Goal: Information Seeking & Learning: Find specific fact

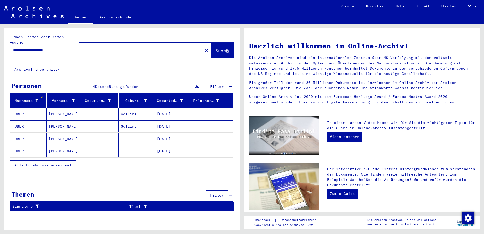
click at [65, 163] on span "Alle Ergebnisse anzeigen" at bounding box center [41, 165] width 55 height 5
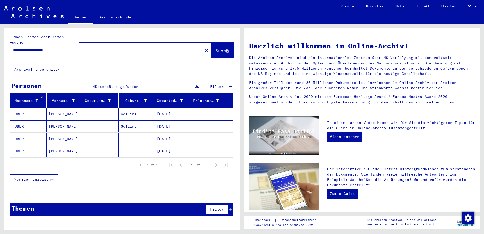
click at [171, 108] on mat-cell "[DATE]" at bounding box center [173, 114] width 36 height 12
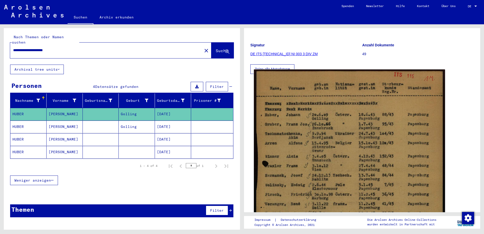
scroll to position [76, 0]
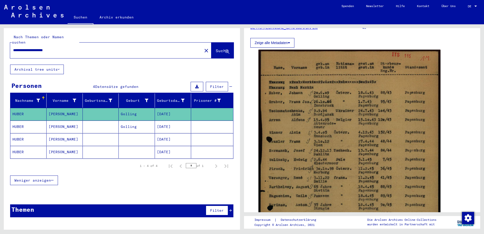
click at [175, 121] on mat-cell "[DATE]" at bounding box center [173, 127] width 36 height 12
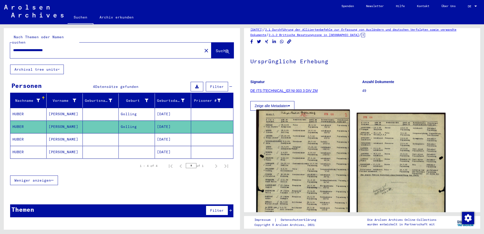
scroll to position [25, 0]
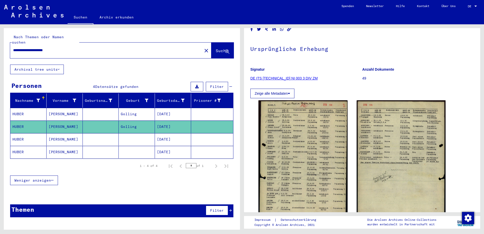
click at [176, 136] on mat-cell "[DATE]" at bounding box center [173, 139] width 36 height 12
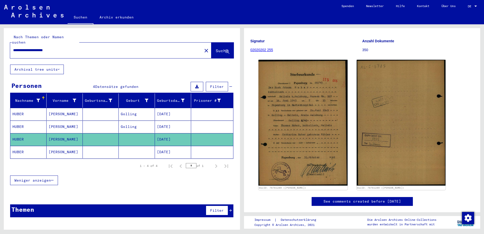
scroll to position [60, 0]
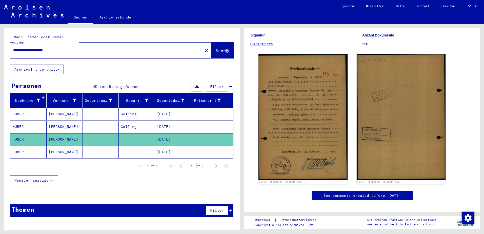
click at [154, 146] on mat-cell at bounding box center [137, 152] width 36 height 12
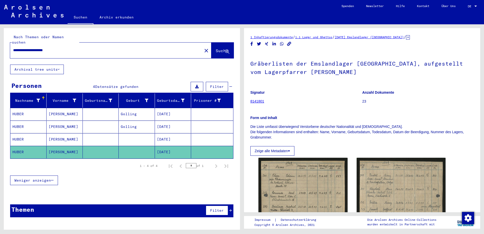
scroll to position [51, 0]
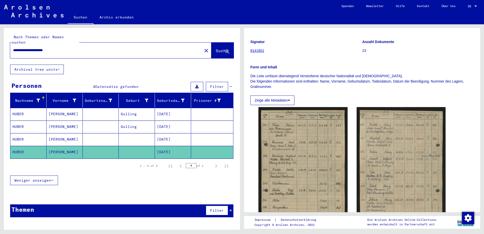
click at [188, 137] on mat-cell "[DATE]" at bounding box center [173, 139] width 36 height 12
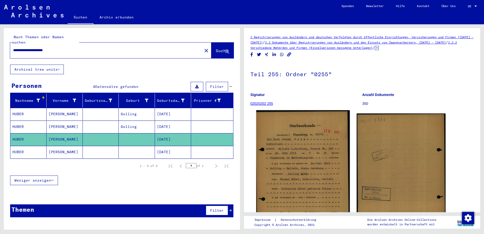
click at [305, 133] on img at bounding box center [302, 176] width 93 height 132
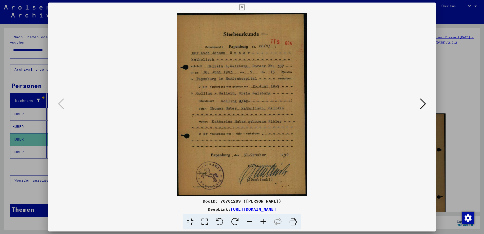
click at [264, 221] on icon at bounding box center [264, 221] width 14 height 15
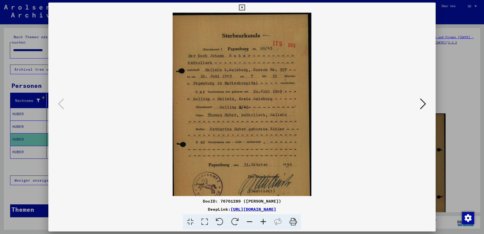
click at [264, 221] on icon at bounding box center [264, 221] width 14 height 15
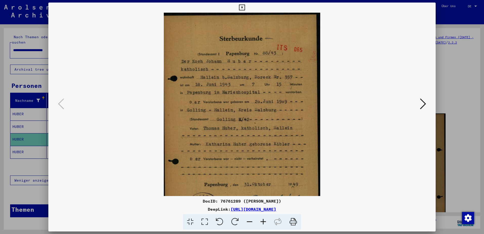
click at [264, 221] on icon at bounding box center [264, 221] width 14 height 15
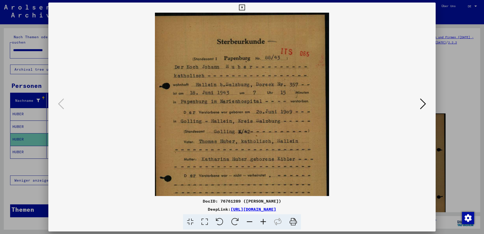
click at [264, 221] on icon at bounding box center [264, 221] width 14 height 15
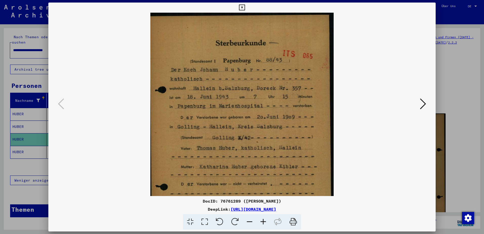
click at [264, 221] on icon at bounding box center [264, 221] width 14 height 15
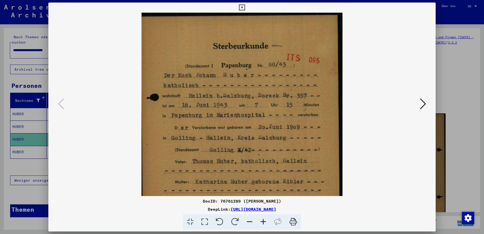
click at [264, 221] on icon at bounding box center [264, 221] width 14 height 15
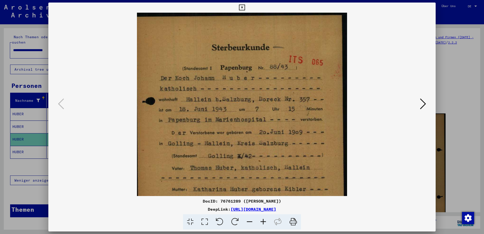
click at [264, 221] on icon at bounding box center [264, 221] width 14 height 15
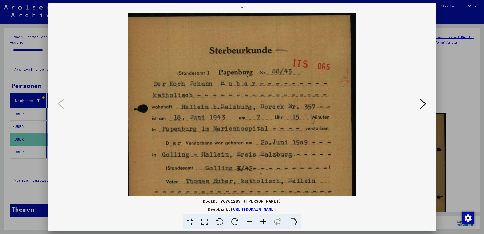
click at [264, 221] on icon at bounding box center [264, 221] width 14 height 15
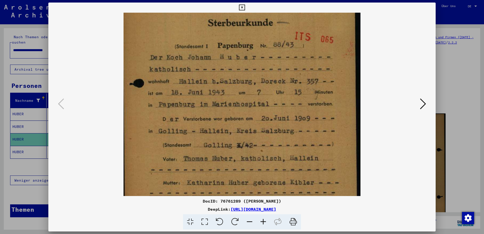
drag, startPoint x: 264, startPoint y: 98, endPoint x: 255, endPoint y: 114, distance: 18.8
click at [263, 95] on img at bounding box center [242, 151] width 237 height 335
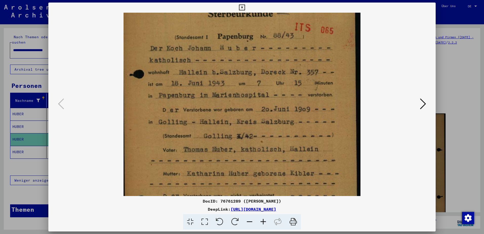
drag, startPoint x: 245, startPoint y: 123, endPoint x: 244, endPoint y: 119, distance: 4.3
click at [244, 119] on img at bounding box center [242, 141] width 237 height 335
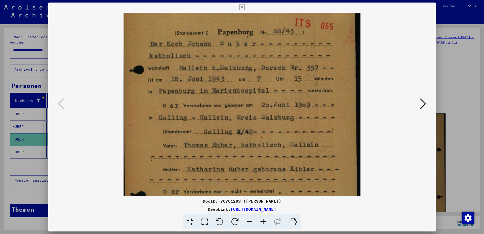
click at [314, 115] on img at bounding box center [242, 137] width 237 height 335
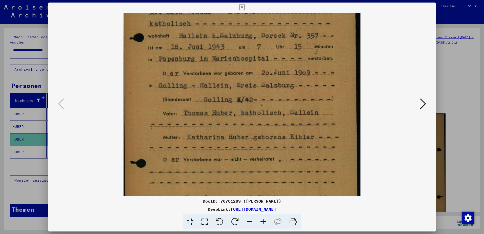
scroll to position [79, 0]
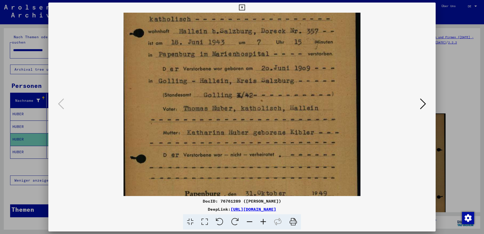
drag, startPoint x: 295, startPoint y: 139, endPoint x: 291, endPoint y: 102, distance: 37.0
click at [291, 102] on img at bounding box center [242, 100] width 237 height 335
click at [243, 8] on icon at bounding box center [242, 8] width 6 height 6
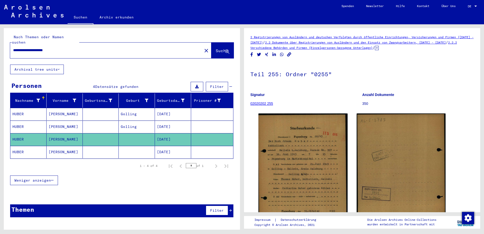
click at [180, 146] on mat-cell "[DATE]" at bounding box center [173, 152] width 36 height 12
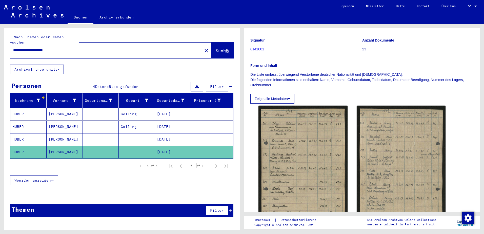
scroll to position [76, 0]
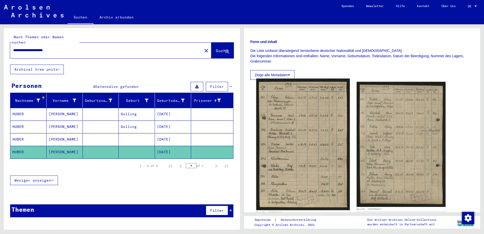
click at [316, 160] on img at bounding box center [302, 145] width 93 height 132
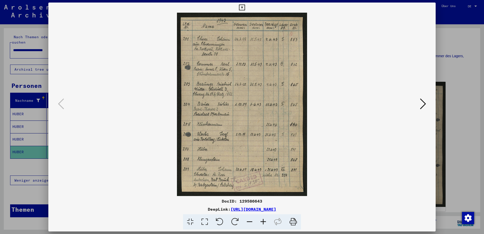
click at [241, 8] on icon at bounding box center [242, 8] width 6 height 6
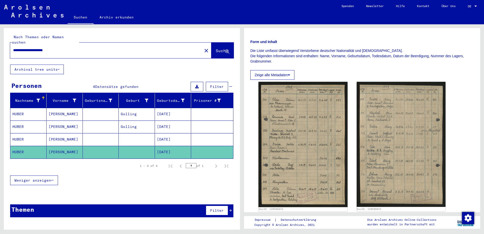
click at [168, 123] on mat-cell "[DATE]" at bounding box center [173, 127] width 36 height 12
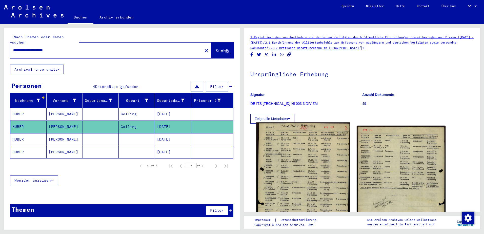
click at [327, 169] on img at bounding box center [302, 187] width 93 height 130
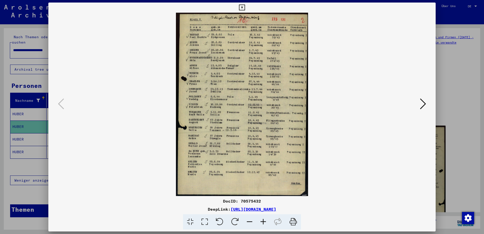
click at [261, 222] on icon at bounding box center [264, 221] width 14 height 15
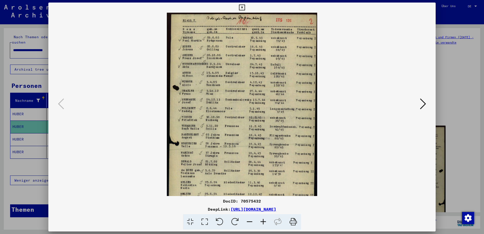
click at [261, 222] on icon at bounding box center [264, 221] width 14 height 15
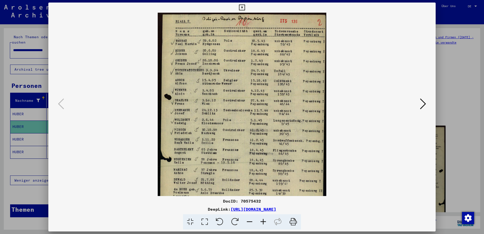
click at [261, 222] on icon at bounding box center [264, 221] width 14 height 15
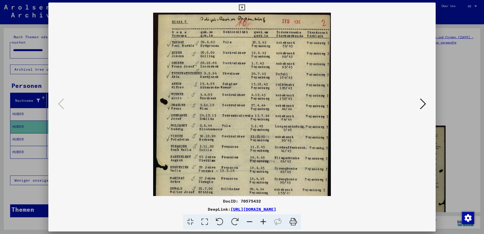
click at [261, 222] on icon at bounding box center [264, 221] width 14 height 15
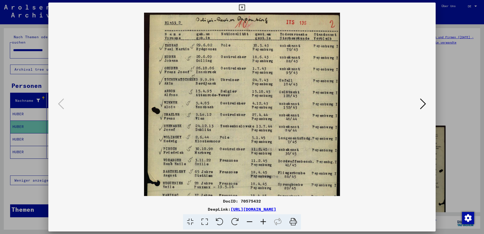
click at [261, 222] on icon at bounding box center [264, 221] width 14 height 15
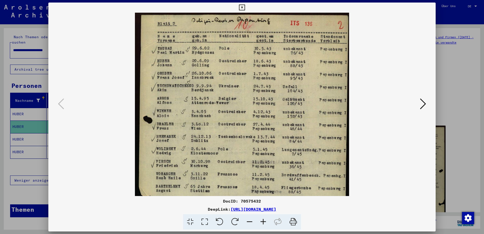
click at [261, 222] on icon at bounding box center [264, 221] width 14 height 15
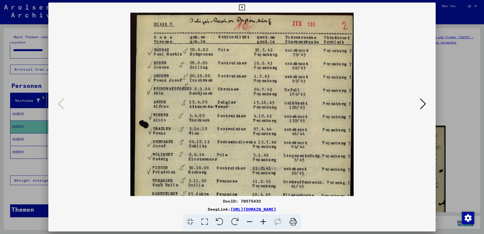
scroll to position [4, 0]
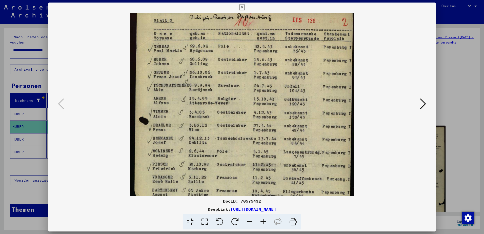
drag, startPoint x: 339, startPoint y: 69, endPoint x: 319, endPoint y: 69, distance: 20.3
click at [319, 69] on img at bounding box center [241, 164] width 223 height 310
click at [240, 7] on icon at bounding box center [242, 8] width 6 height 6
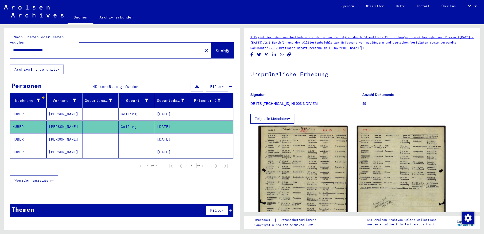
click at [181, 108] on mat-cell "[DATE]" at bounding box center [173, 114] width 36 height 12
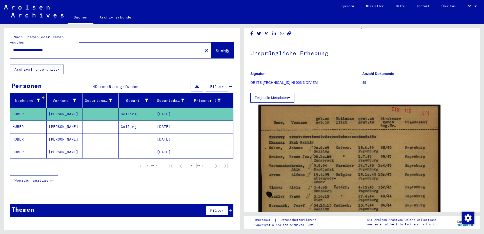
scroll to position [51, 0]
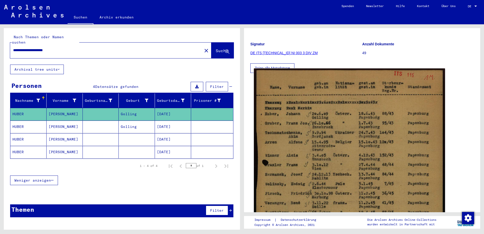
click at [314, 121] on img at bounding box center [349, 203] width 191 height 271
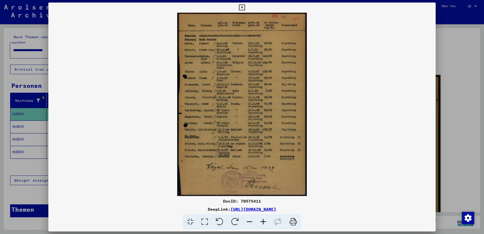
click at [262, 222] on icon at bounding box center [264, 221] width 14 height 15
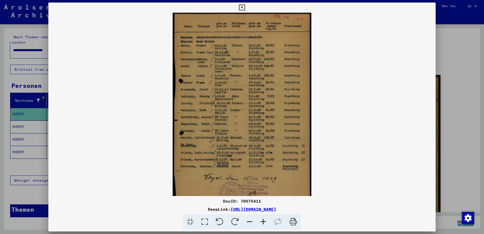
click at [262, 221] on icon at bounding box center [264, 221] width 14 height 15
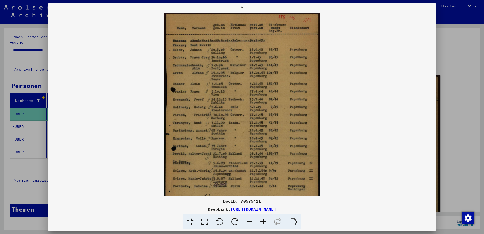
click at [262, 221] on icon at bounding box center [264, 221] width 14 height 15
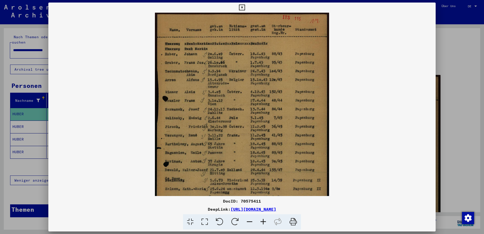
click at [262, 221] on icon at bounding box center [264, 221] width 14 height 15
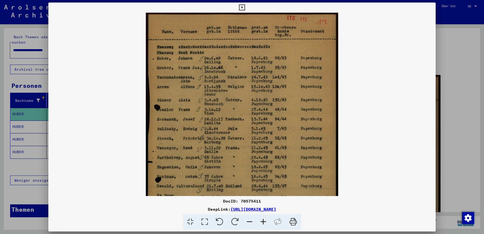
click at [262, 221] on icon at bounding box center [264, 221] width 14 height 15
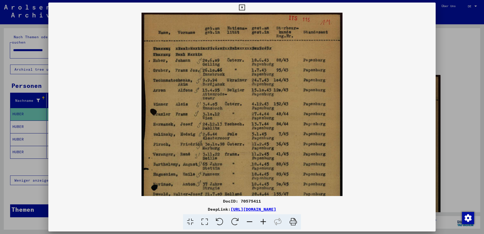
click at [262, 221] on icon at bounding box center [264, 221] width 14 height 15
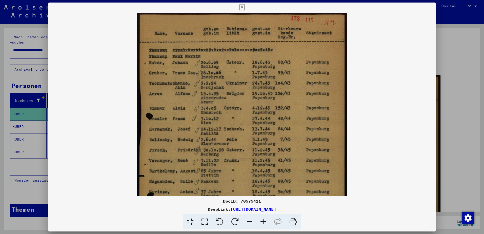
click at [245, 9] on icon at bounding box center [242, 8] width 6 height 6
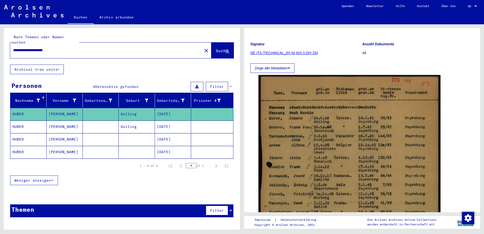
click at [171, 146] on mat-cell "[DATE]" at bounding box center [173, 152] width 36 height 12
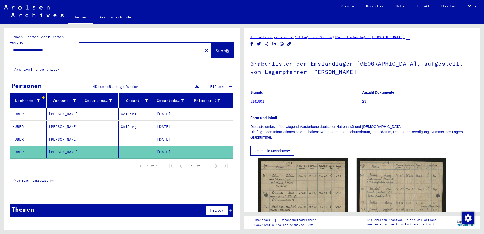
click at [170, 135] on mat-cell "[DATE]" at bounding box center [173, 139] width 36 height 12
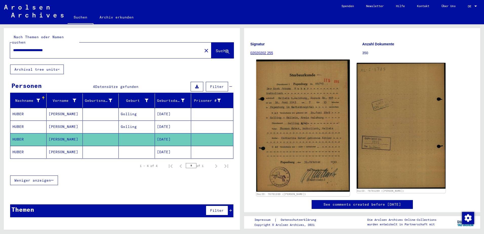
click at [311, 132] on img at bounding box center [302, 126] width 93 height 132
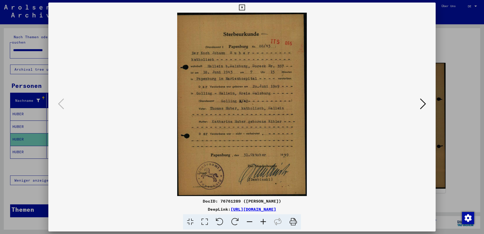
click at [241, 10] on icon at bounding box center [242, 8] width 6 height 6
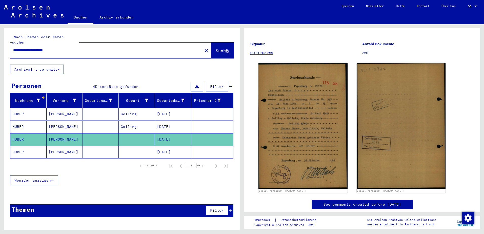
click at [171, 110] on mat-cell "[DATE]" at bounding box center [173, 114] width 36 height 12
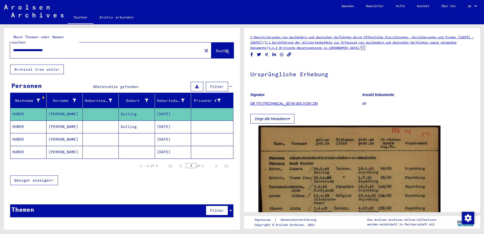
click at [161, 121] on mat-cell "[DATE]" at bounding box center [173, 127] width 36 height 12
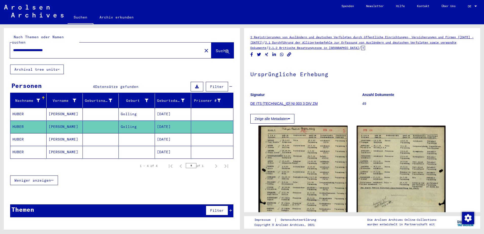
click at [67, 135] on mat-cell "[PERSON_NAME]" at bounding box center [65, 139] width 36 height 12
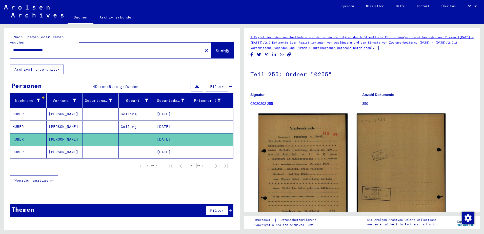
click at [107, 146] on mat-cell at bounding box center [101, 152] width 36 height 12
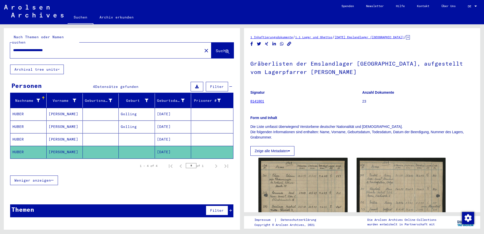
drag, startPoint x: 110, startPoint y: 45, endPoint x: 12, endPoint y: 56, distance: 98.4
click at [0, 57] on html "**********" at bounding box center [242, 117] width 484 height 234
click at [219, 48] on span "Suche" at bounding box center [222, 50] width 13 height 5
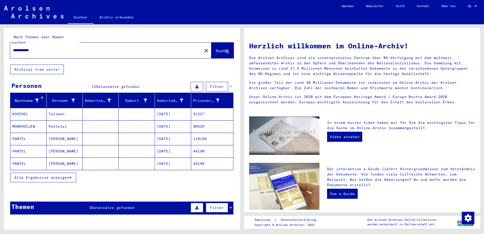
click at [65, 175] on span "Alle Ergebnisse anzeigen" at bounding box center [41, 177] width 55 height 5
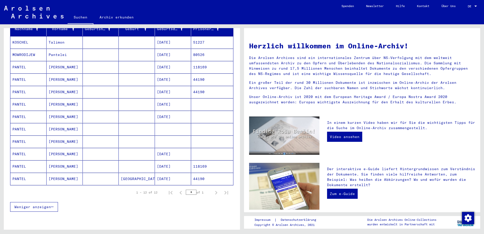
scroll to position [76, 0]
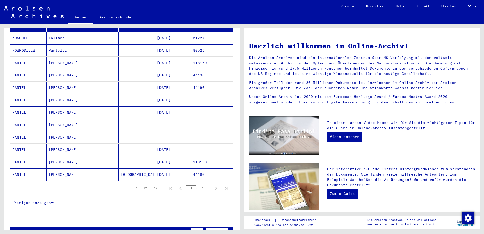
click at [176, 145] on mat-cell "[DATE]" at bounding box center [173, 150] width 36 height 12
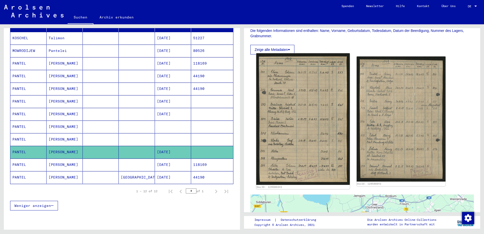
click at [316, 139] on img at bounding box center [302, 119] width 93 height 132
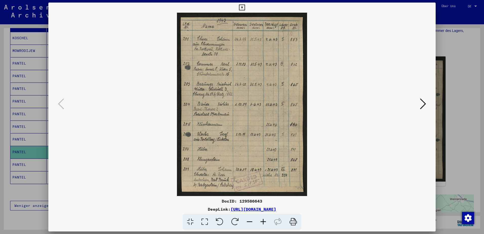
click at [423, 106] on icon at bounding box center [423, 104] width 6 height 12
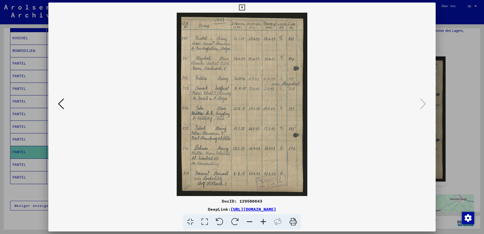
click at [262, 221] on icon at bounding box center [264, 221] width 14 height 15
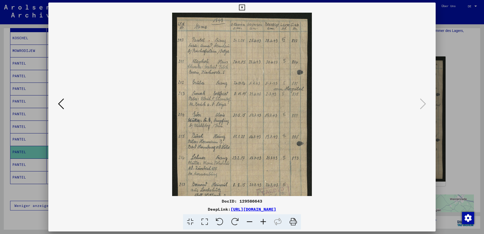
click at [262, 221] on icon at bounding box center [264, 221] width 14 height 15
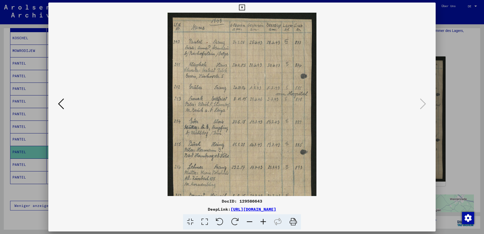
click at [262, 221] on icon at bounding box center [264, 221] width 14 height 15
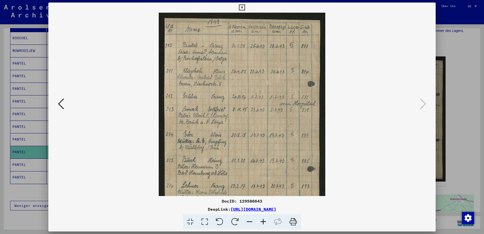
click at [262, 221] on icon at bounding box center [264, 221] width 14 height 15
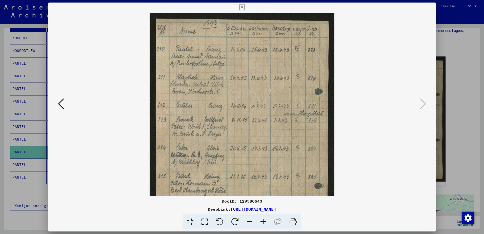
click at [262, 221] on icon at bounding box center [264, 221] width 14 height 15
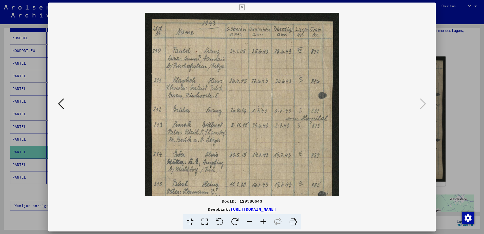
click at [262, 221] on icon at bounding box center [264, 221] width 14 height 15
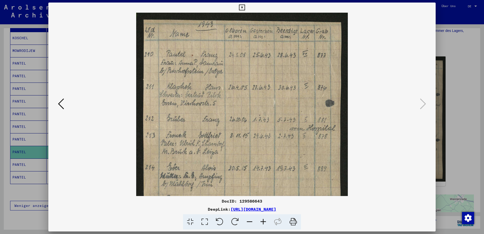
click at [262, 221] on icon at bounding box center [264, 221] width 14 height 15
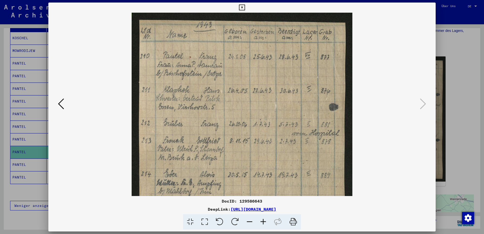
click at [262, 221] on icon at bounding box center [264, 221] width 14 height 15
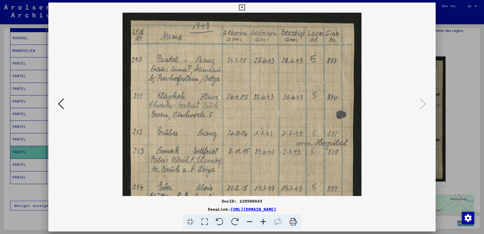
click at [262, 221] on icon at bounding box center [264, 221] width 14 height 15
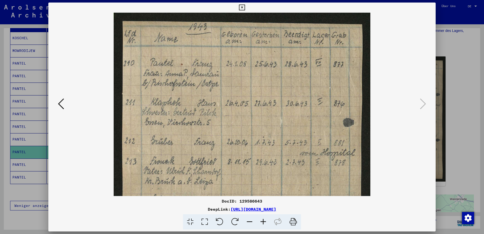
click at [262, 221] on icon at bounding box center [264, 221] width 14 height 15
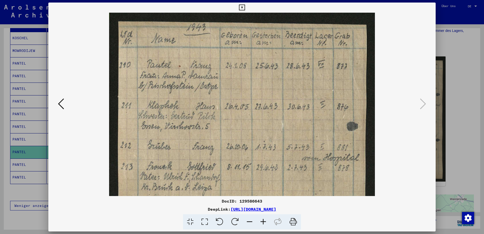
click at [262, 221] on icon at bounding box center [264, 221] width 14 height 15
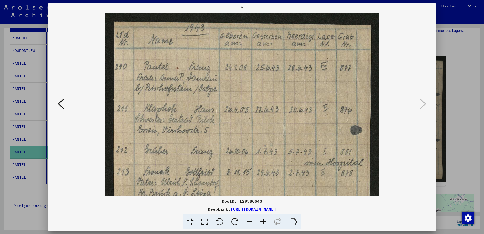
click at [262, 221] on icon at bounding box center [264, 221] width 14 height 15
drag, startPoint x: 244, startPoint y: 7, endPoint x: 257, endPoint y: 27, distance: 23.3
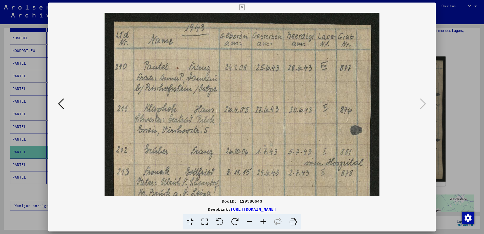
click at [244, 7] on icon at bounding box center [242, 8] width 6 height 6
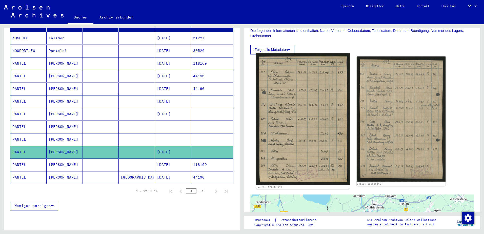
click at [309, 120] on img at bounding box center [302, 119] width 93 height 132
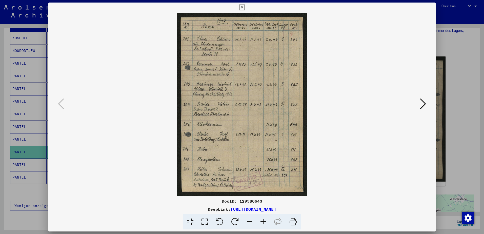
click at [424, 97] on button at bounding box center [423, 104] width 9 height 14
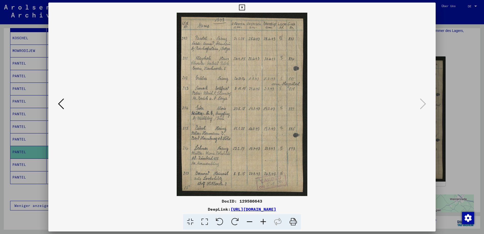
click at [265, 222] on icon at bounding box center [264, 221] width 14 height 15
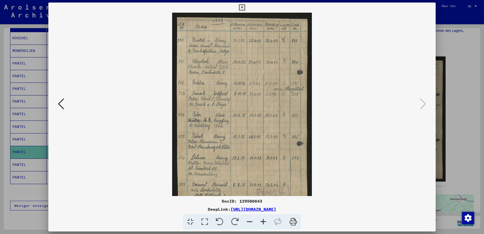
click at [265, 222] on icon at bounding box center [264, 221] width 14 height 15
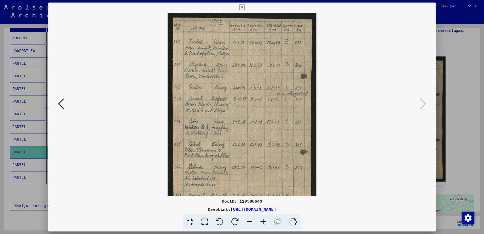
click at [265, 222] on icon at bounding box center [264, 221] width 14 height 15
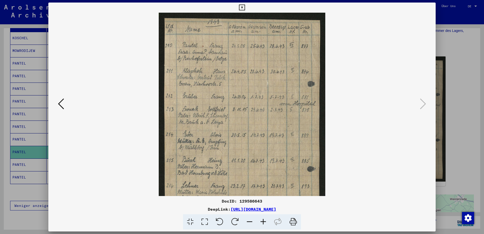
click at [265, 222] on icon at bounding box center [264, 221] width 14 height 15
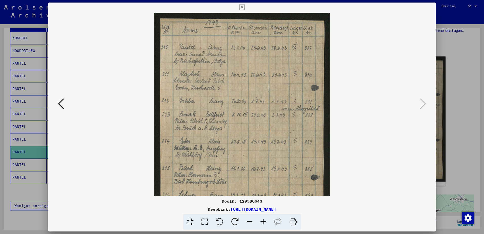
click at [265, 222] on icon at bounding box center [264, 221] width 14 height 15
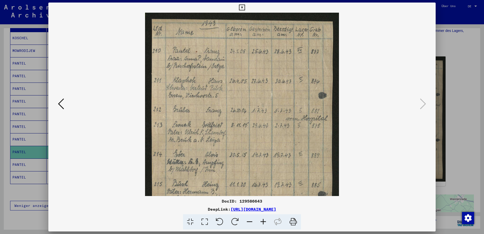
click at [265, 222] on icon at bounding box center [264, 221] width 14 height 15
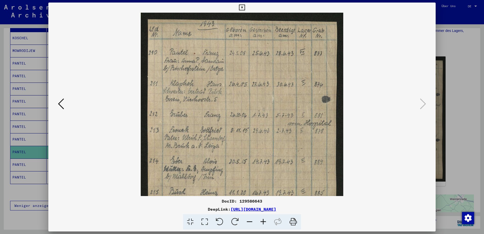
click at [265, 222] on icon at bounding box center [264, 221] width 14 height 15
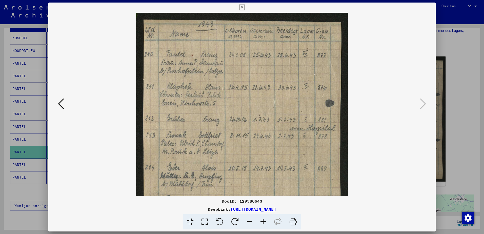
click at [265, 222] on icon at bounding box center [264, 221] width 14 height 15
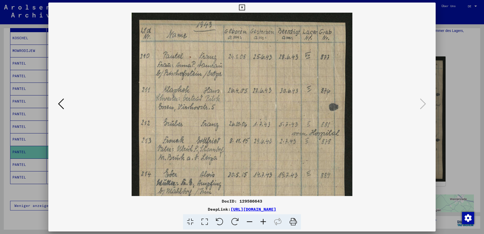
click at [265, 222] on icon at bounding box center [264, 221] width 14 height 15
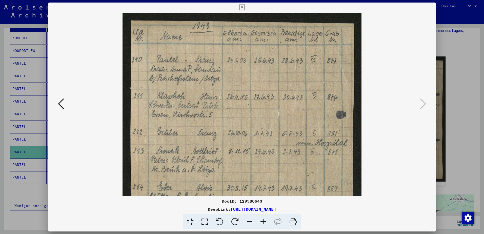
click at [265, 222] on icon at bounding box center [264, 221] width 14 height 15
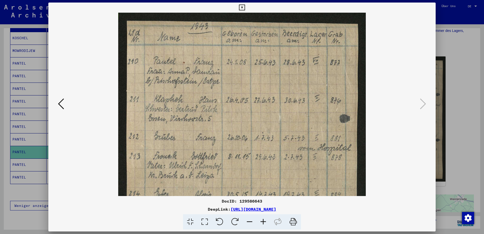
click at [265, 222] on icon at bounding box center [264, 221] width 14 height 15
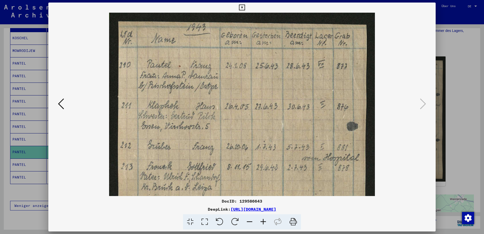
click at [265, 222] on icon at bounding box center [264, 221] width 14 height 15
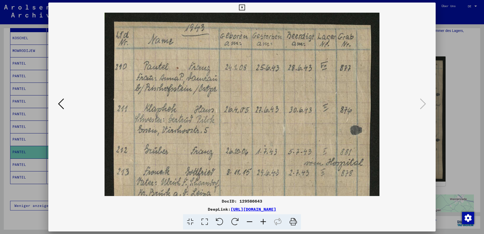
click at [265, 222] on icon at bounding box center [264, 221] width 14 height 15
click at [242, 10] on icon at bounding box center [242, 8] width 6 height 6
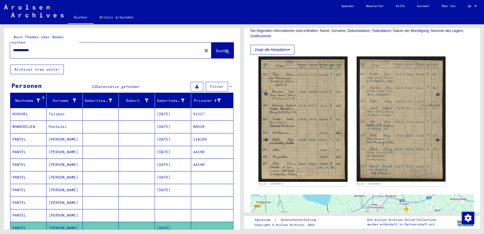
drag, startPoint x: 80, startPoint y: 44, endPoint x: 0, endPoint y: 54, distance: 80.6
click at [0, 53] on html "**********" at bounding box center [242, 117] width 484 height 234
click at [216, 48] on span "Suche" at bounding box center [223, 50] width 14 height 5
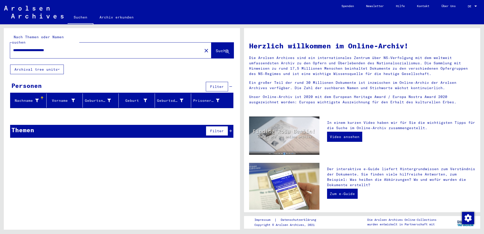
drag, startPoint x: 73, startPoint y: 42, endPoint x: 45, endPoint y: 44, distance: 27.9
click at [45, 48] on input "**********" at bounding box center [104, 50] width 183 height 5
click at [212, 43] on button "Suche" at bounding box center [223, 51] width 22 height 16
drag, startPoint x: 53, startPoint y: 47, endPoint x: 24, endPoint y: 51, distance: 29.0
click at [24, 51] on div "**********" at bounding box center [110, 51] width 201 height 16
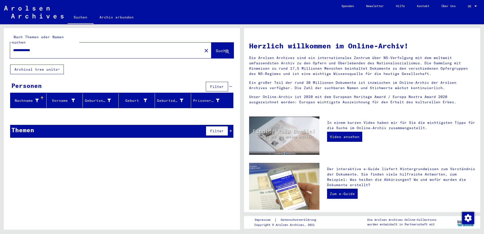
click at [23, 48] on input "**********" at bounding box center [104, 50] width 183 height 5
click at [235, 43] on div "Nach Themen oder Namen suchen ******** close Suche" at bounding box center [122, 46] width 236 height 36
click at [226, 50] on icon at bounding box center [227, 52] width 4 height 4
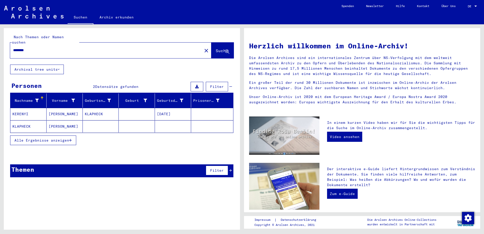
drag, startPoint x: 37, startPoint y: 43, endPoint x: 2, endPoint y: 48, distance: 35.8
click at [2, 48] on div "Nach Themen oder Namen suchen ******** close Suche Archival tree units Personen…" at bounding box center [121, 126] width 242 height 205
type input "*"
type input "**********"
click at [212, 49] on button "Suche" at bounding box center [223, 51] width 22 height 16
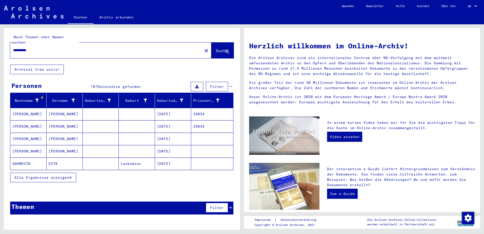
click at [70, 176] on icon "button" at bounding box center [70, 178] width 3 height 4
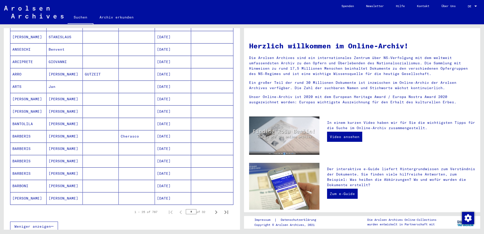
scroll to position [248, 0]
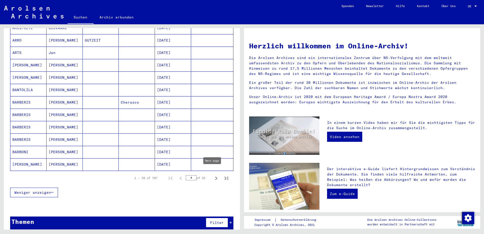
click at [213, 175] on icon "Next page" at bounding box center [216, 178] width 7 height 7
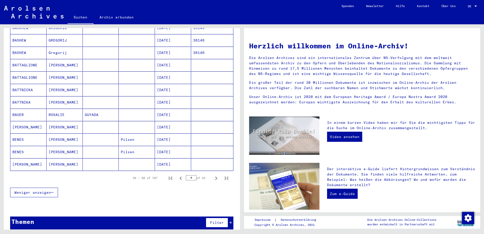
click at [213, 175] on icon "Next page" at bounding box center [216, 178] width 7 height 7
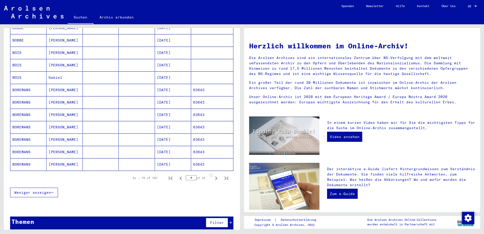
click at [213, 175] on icon "Next page" at bounding box center [216, 178] width 7 height 7
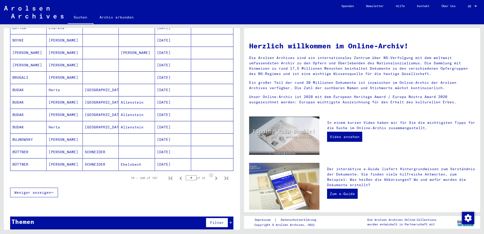
click at [213, 175] on icon "Next page" at bounding box center [216, 178] width 7 height 7
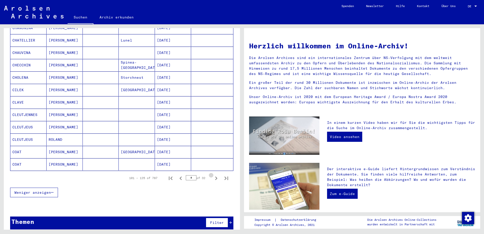
click at [213, 175] on icon "Next page" at bounding box center [216, 178] width 7 height 7
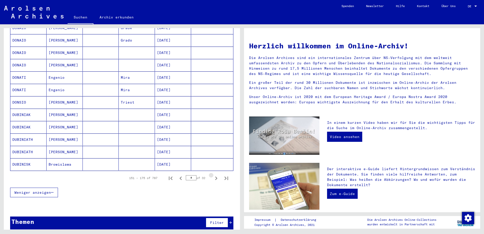
click at [213, 175] on icon "Next page" at bounding box center [216, 178] width 7 height 7
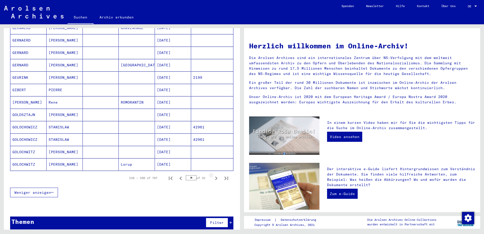
click at [213, 175] on icon "Next page" at bounding box center [216, 178] width 7 height 7
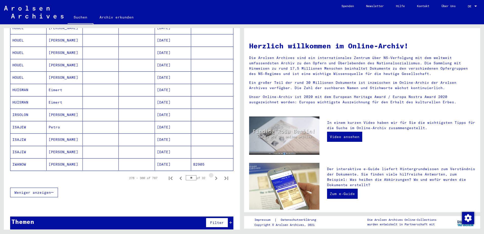
click at [213, 175] on icon "Next page" at bounding box center [216, 178] width 7 height 7
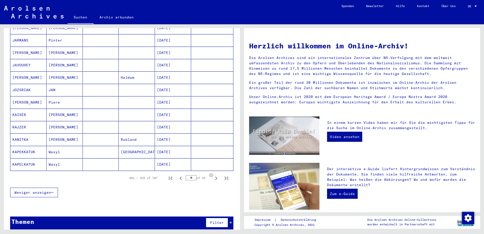
click at [213, 175] on icon "Next page" at bounding box center [216, 178] width 7 height 7
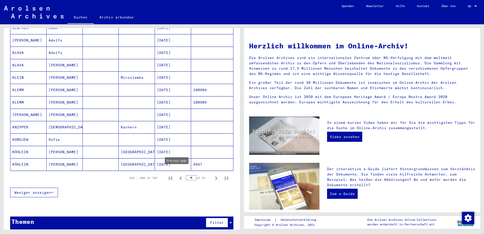
click at [180, 177] on icon "Previous page" at bounding box center [181, 179] width 2 height 4
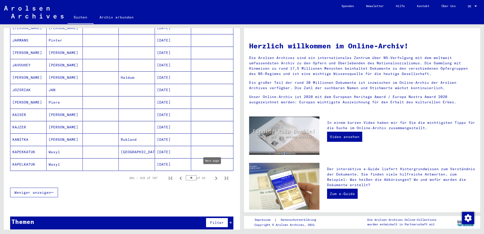
click at [213, 175] on icon "Next page" at bounding box center [216, 178] width 7 height 7
type input "**"
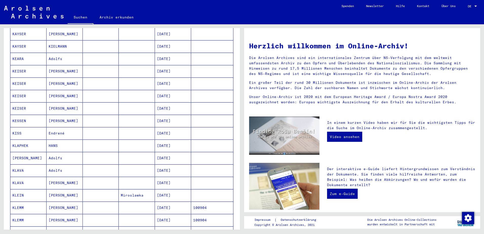
scroll to position [121, 0]
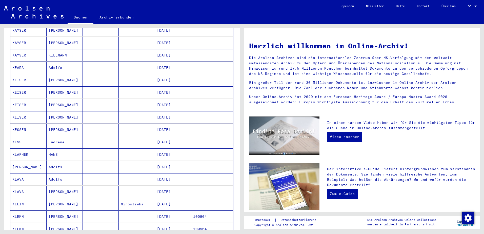
click at [97, 148] on mat-cell at bounding box center [101, 154] width 36 height 12
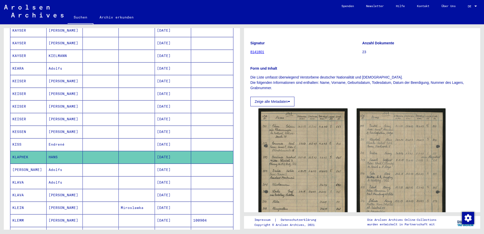
scroll to position [51, 0]
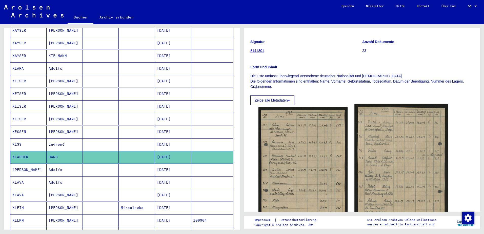
click at [374, 144] on img at bounding box center [401, 169] width 93 height 131
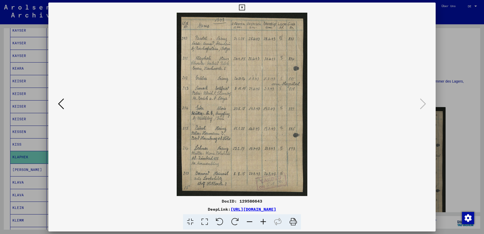
click at [266, 220] on icon at bounding box center [264, 221] width 14 height 15
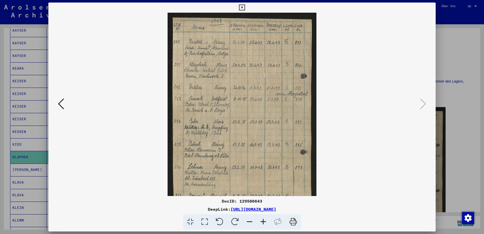
click at [266, 220] on icon at bounding box center [264, 221] width 14 height 15
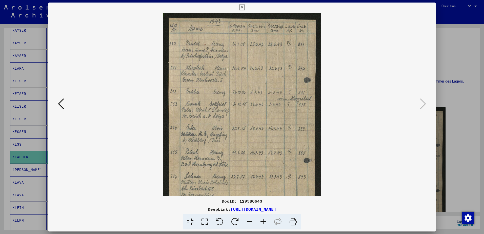
click at [266, 220] on icon at bounding box center [264, 221] width 14 height 15
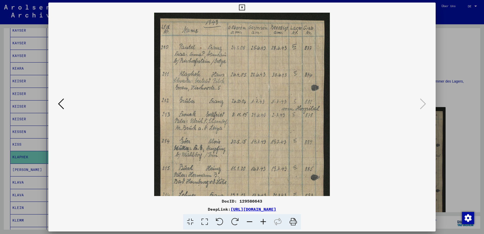
click at [266, 220] on icon at bounding box center [264, 221] width 14 height 15
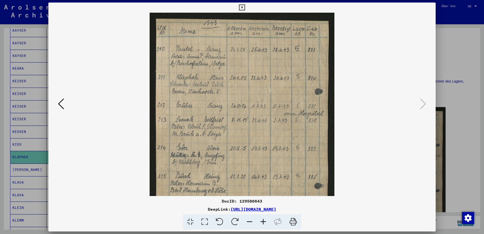
click at [266, 220] on icon at bounding box center [264, 221] width 14 height 15
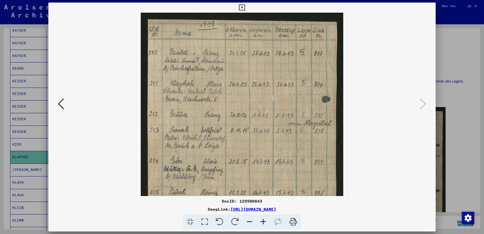
click at [266, 220] on icon at bounding box center [264, 221] width 14 height 15
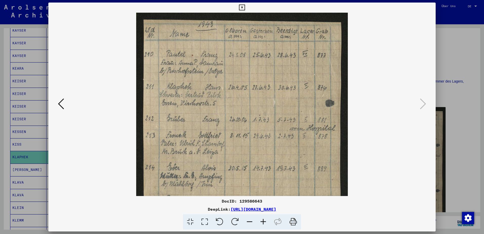
click at [266, 220] on icon at bounding box center [264, 221] width 14 height 15
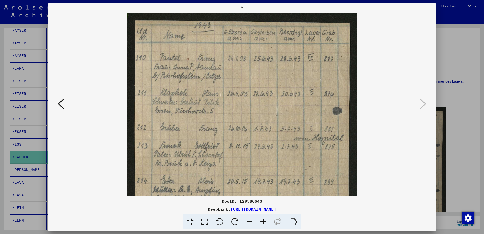
click at [266, 220] on icon at bounding box center [264, 221] width 14 height 15
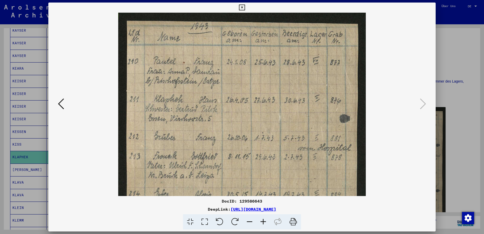
click at [266, 220] on icon at bounding box center [264, 221] width 14 height 15
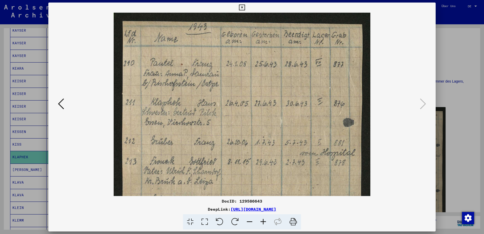
click at [266, 220] on icon at bounding box center [264, 221] width 14 height 15
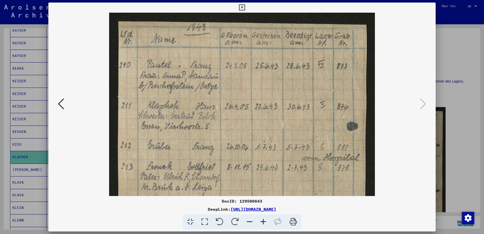
click at [242, 8] on icon at bounding box center [242, 8] width 6 height 6
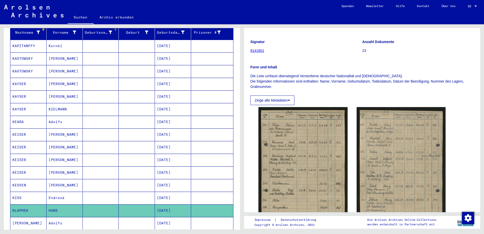
scroll to position [0, 0]
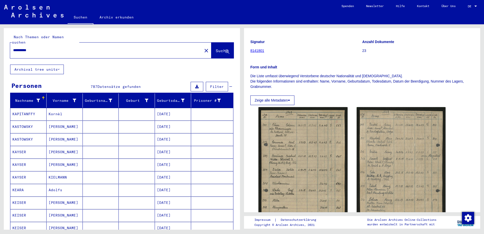
drag, startPoint x: 67, startPoint y: 45, endPoint x: 7, endPoint y: 54, distance: 60.8
click at [6, 55] on div "**********" at bounding box center [122, 46] width 236 height 36
type input "**********"
click at [221, 48] on span "Suche" at bounding box center [222, 50] width 13 height 5
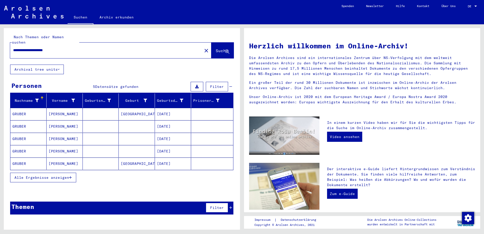
click at [66, 175] on span "Alle Ergebnisse anzeigen" at bounding box center [41, 177] width 55 height 5
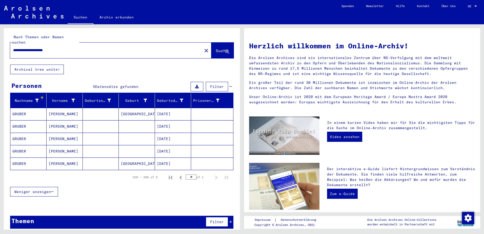
click at [166, 109] on mat-cell "[DATE]" at bounding box center [173, 114] width 36 height 12
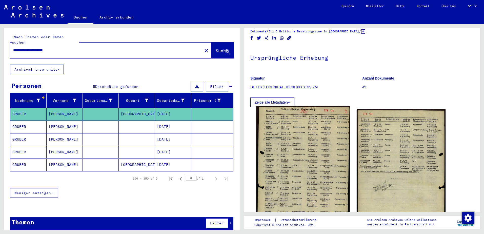
scroll to position [25, 0]
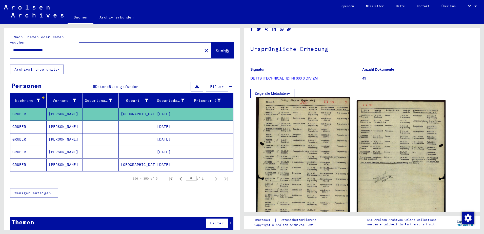
click at [320, 129] on img at bounding box center [302, 162] width 93 height 130
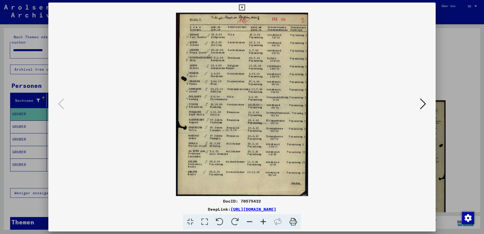
click at [420, 105] on icon at bounding box center [423, 104] width 6 height 12
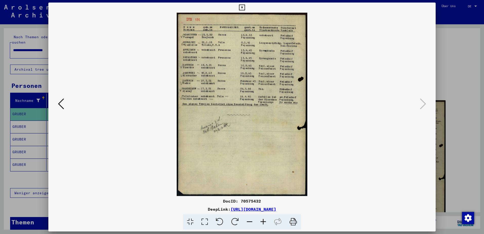
click at [245, 5] on icon at bounding box center [242, 8] width 6 height 6
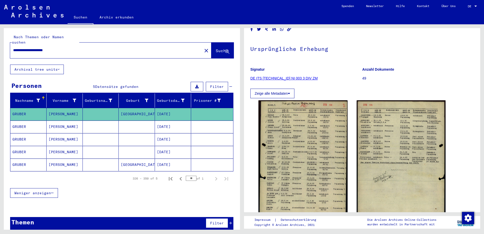
click at [133, 124] on mat-cell at bounding box center [137, 127] width 36 height 12
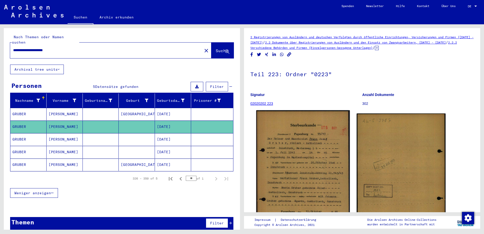
click at [302, 146] on img at bounding box center [302, 175] width 93 height 131
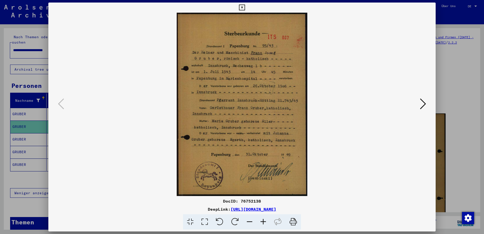
click at [265, 220] on icon at bounding box center [264, 221] width 14 height 15
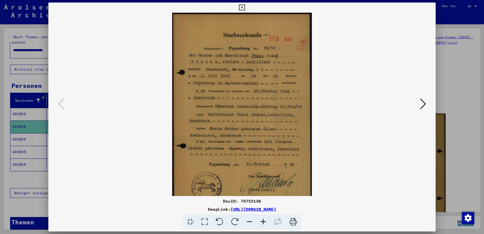
click at [265, 220] on icon at bounding box center [264, 221] width 14 height 15
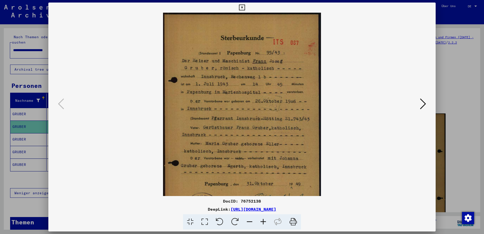
click at [265, 220] on icon at bounding box center [264, 221] width 14 height 15
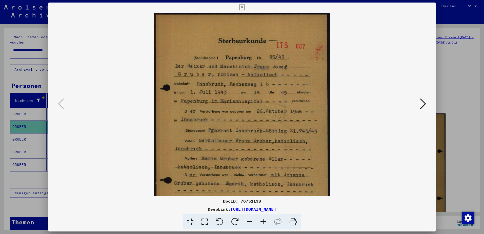
click at [265, 220] on icon at bounding box center [264, 221] width 14 height 15
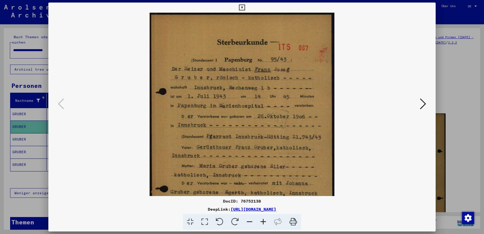
click at [265, 220] on icon at bounding box center [264, 221] width 14 height 15
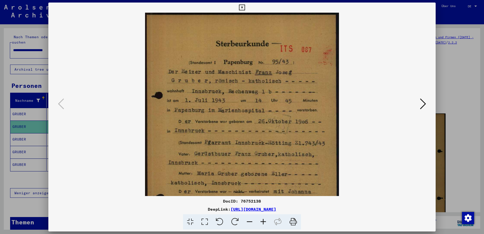
click at [265, 220] on icon at bounding box center [264, 221] width 14 height 15
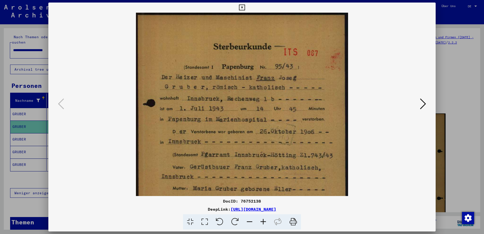
click at [265, 220] on icon at bounding box center [264, 221] width 14 height 15
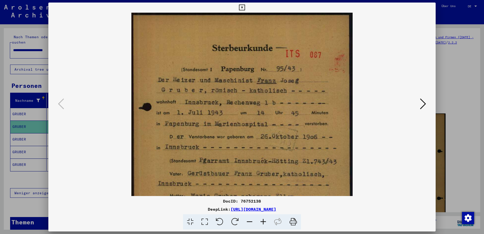
click at [265, 220] on icon at bounding box center [264, 221] width 14 height 15
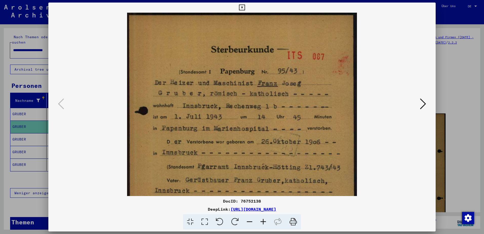
click at [265, 220] on icon at bounding box center [264, 221] width 14 height 15
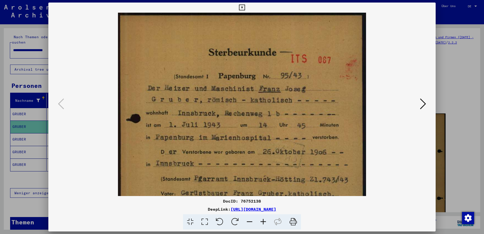
click at [265, 220] on icon at bounding box center [264, 221] width 14 height 15
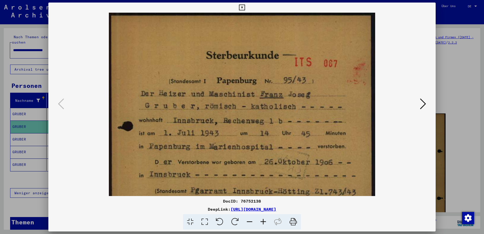
click at [265, 220] on icon at bounding box center [264, 221] width 14 height 15
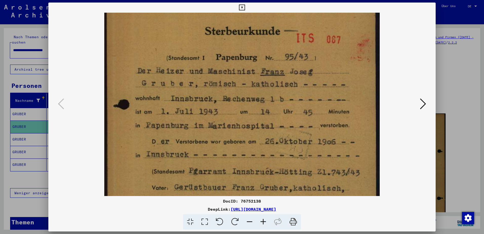
drag, startPoint x: 251, startPoint y: 145, endPoint x: 250, endPoint y: 118, distance: 27.2
click at [250, 118] on img at bounding box center [241, 180] width 275 height 386
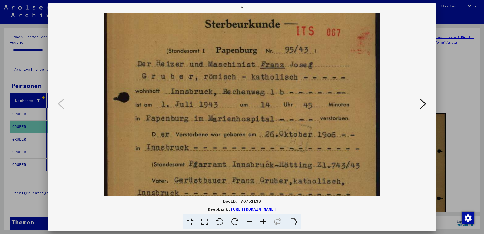
scroll to position [59, 0]
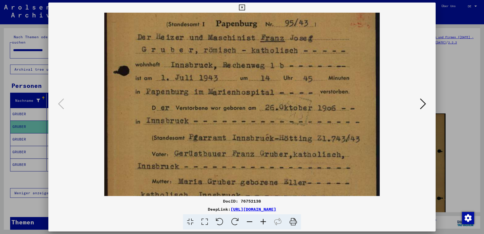
drag, startPoint x: 246, startPoint y: 147, endPoint x: 244, endPoint y: 121, distance: 26.6
click at [244, 121] on img at bounding box center [241, 146] width 275 height 386
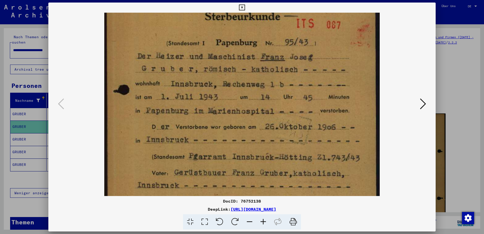
drag, startPoint x: 252, startPoint y: 98, endPoint x: 249, endPoint y: 117, distance: 19.1
click at [249, 117] on img at bounding box center [241, 165] width 275 height 386
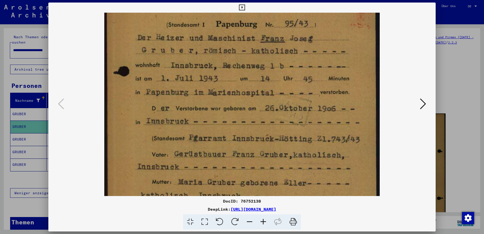
drag, startPoint x: 254, startPoint y: 123, endPoint x: 252, endPoint y: 115, distance: 8.5
click at [252, 115] on img at bounding box center [241, 147] width 275 height 386
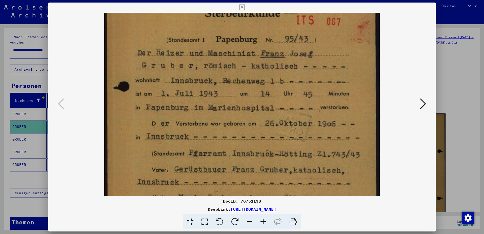
drag, startPoint x: 281, startPoint y: 104, endPoint x: 280, endPoint y: 120, distance: 15.5
click at [280, 120] on img at bounding box center [241, 162] width 275 height 386
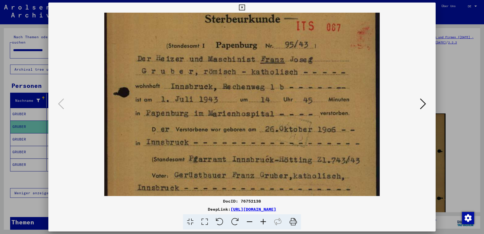
drag, startPoint x: 253, startPoint y: 84, endPoint x: 254, endPoint y: 80, distance: 4.5
click at [254, 81] on img at bounding box center [241, 168] width 275 height 386
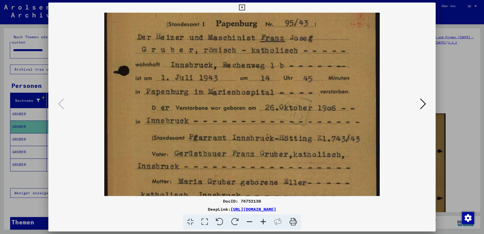
click at [265, 98] on img at bounding box center [241, 146] width 275 height 386
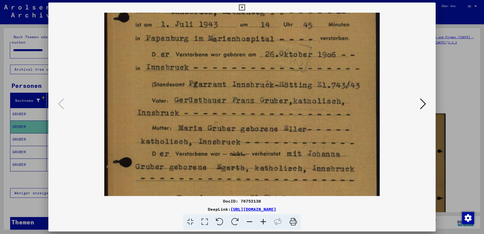
drag, startPoint x: 236, startPoint y: 149, endPoint x: 231, endPoint y: 109, distance: 40.4
click at [231, 109] on img at bounding box center [241, 93] width 275 height 386
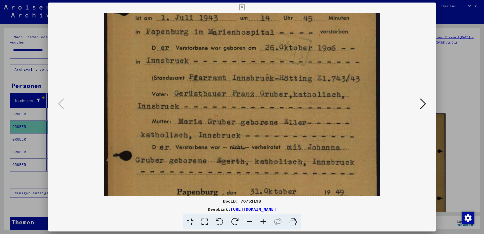
drag, startPoint x: 235, startPoint y: 128, endPoint x: 235, endPoint y: 121, distance: 6.8
click at [235, 121] on img at bounding box center [241, 86] width 275 height 386
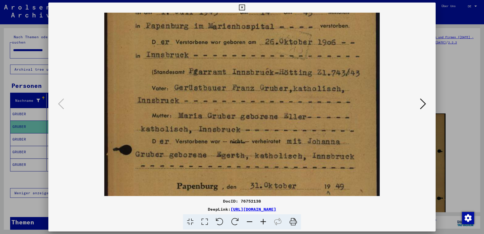
click at [253, 125] on img at bounding box center [241, 81] width 275 height 386
click at [243, 9] on icon at bounding box center [242, 8] width 6 height 6
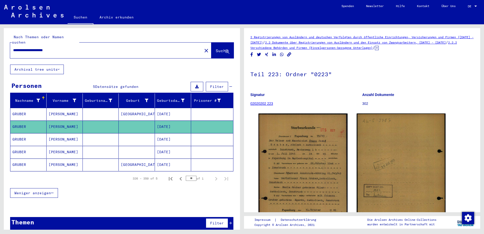
click at [174, 135] on mat-cell "[DATE]" at bounding box center [173, 139] width 36 height 12
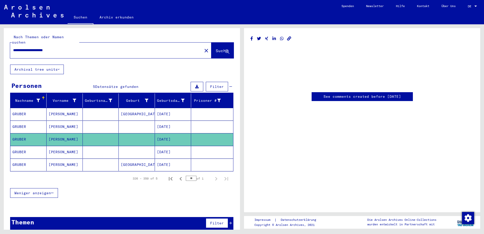
click at [172, 146] on mat-cell "[DATE]" at bounding box center [173, 152] width 36 height 12
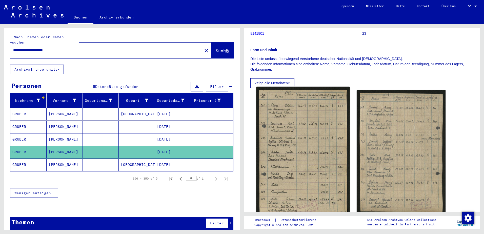
scroll to position [76, 0]
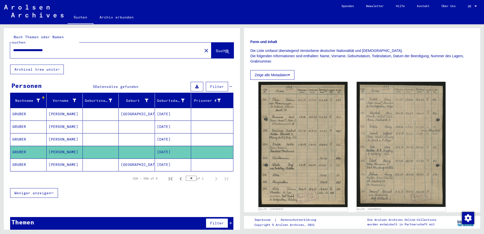
click at [171, 160] on mat-cell "[DATE]" at bounding box center [173, 165] width 36 height 12
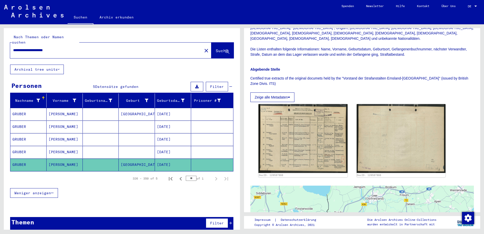
scroll to position [101, 0]
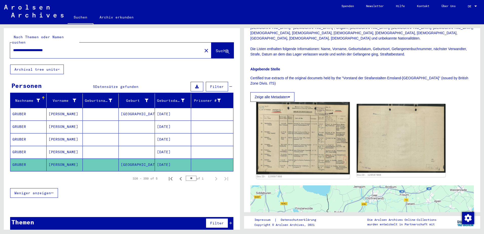
click at [300, 133] on img at bounding box center [302, 138] width 93 height 72
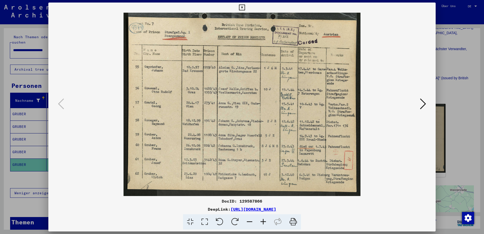
click at [265, 224] on icon at bounding box center [264, 221] width 14 height 15
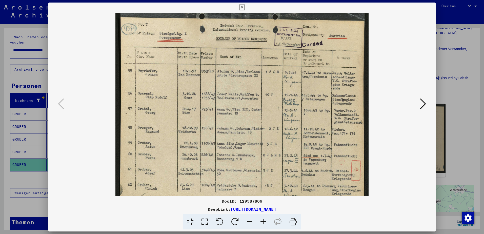
click at [265, 224] on icon at bounding box center [264, 221] width 14 height 15
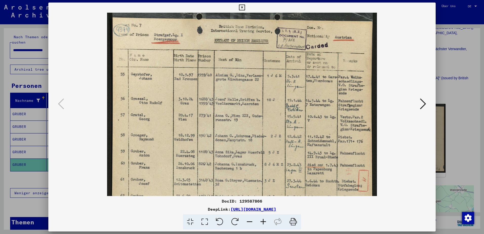
click at [265, 224] on icon at bounding box center [264, 221] width 14 height 15
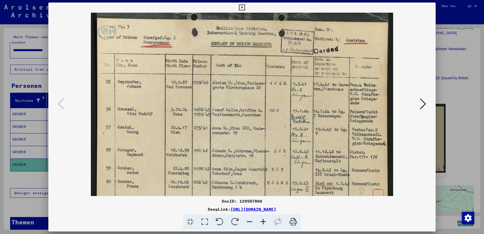
click at [265, 224] on icon at bounding box center [264, 221] width 14 height 15
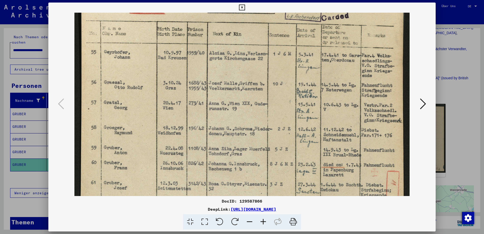
drag, startPoint x: 138, startPoint y: 134, endPoint x: 132, endPoint y: 93, distance: 40.5
click at [132, 93] on img at bounding box center [241, 104] width 335 height 259
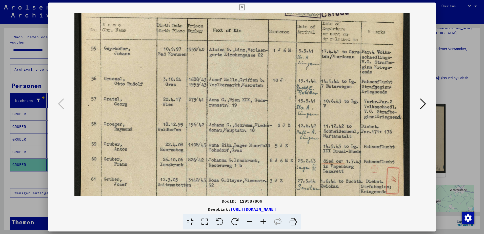
scroll to position [76, 0]
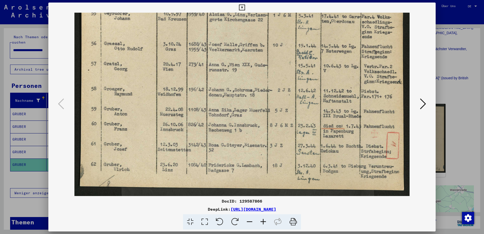
drag, startPoint x: 131, startPoint y: 133, endPoint x: 135, endPoint y: 96, distance: 37.5
click at [132, 78] on img at bounding box center [241, 66] width 335 height 259
drag, startPoint x: 206, startPoint y: 65, endPoint x: 201, endPoint y: 62, distance: 5.7
click at [201, 62] on img at bounding box center [241, 66] width 335 height 259
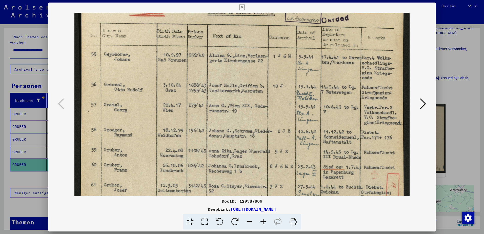
drag, startPoint x: 276, startPoint y: 80, endPoint x: 276, endPoint y: 119, distance: 39.5
click at [276, 119] on img at bounding box center [241, 107] width 335 height 259
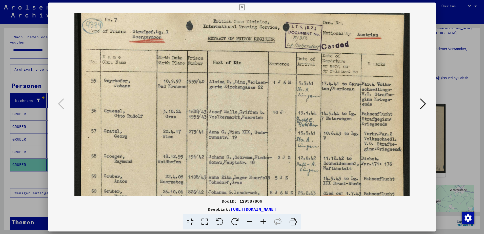
drag, startPoint x: 278, startPoint y: 77, endPoint x: 278, endPoint y: 101, distance: 23.3
click at [278, 101] on img at bounding box center [241, 133] width 335 height 259
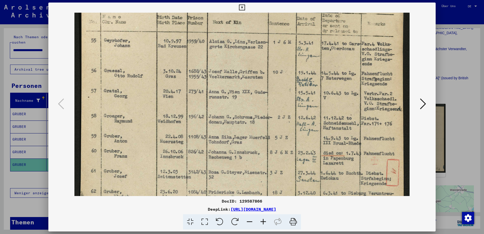
drag, startPoint x: 282, startPoint y: 135, endPoint x: 280, endPoint y: 95, distance: 40.1
click at [280, 95] on img at bounding box center [241, 93] width 335 height 259
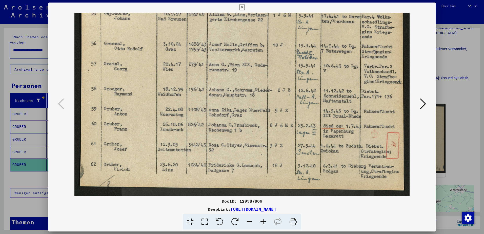
drag, startPoint x: 286, startPoint y: 152, endPoint x: 283, endPoint y: 110, distance: 42.4
click at [283, 110] on img at bounding box center [241, 66] width 335 height 259
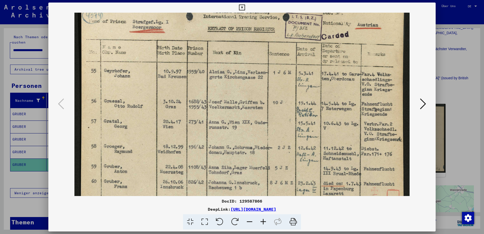
scroll to position [15, 0]
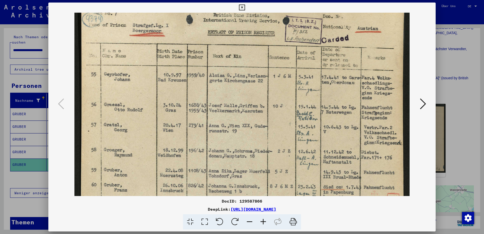
drag, startPoint x: 300, startPoint y: 80, endPoint x: 303, endPoint y: 141, distance: 61.2
click at [303, 141] on img at bounding box center [241, 127] width 335 height 259
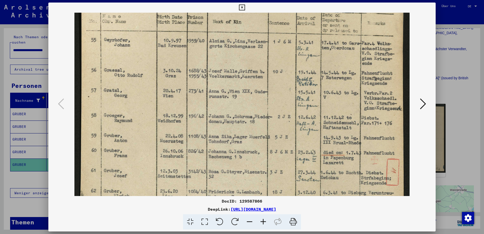
drag, startPoint x: 307, startPoint y: 140, endPoint x: 306, endPoint y: 111, distance: 29.4
click at [306, 104] on img at bounding box center [241, 92] width 335 height 259
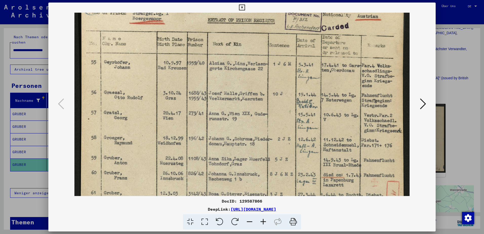
scroll to position [16, 0]
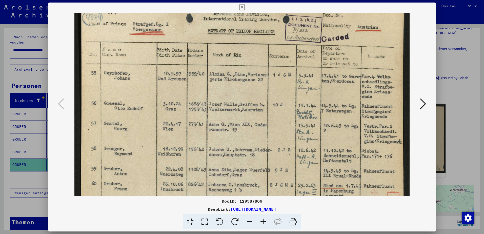
drag, startPoint x: 308, startPoint y: 124, endPoint x: 312, endPoint y: 171, distance: 47.3
click at [312, 171] on img at bounding box center [241, 125] width 335 height 259
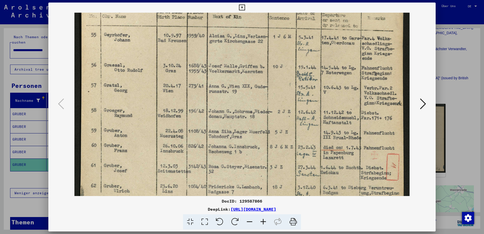
drag, startPoint x: 301, startPoint y: 129, endPoint x: 298, endPoint y: 90, distance: 38.9
click at [298, 90] on img at bounding box center [241, 87] width 335 height 259
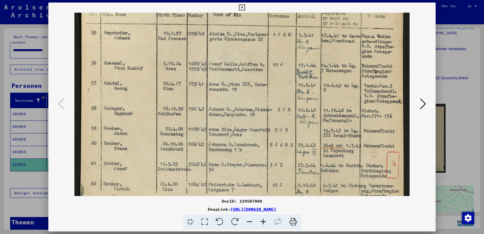
scroll to position [40, 0]
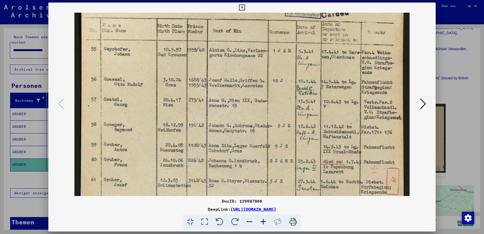
drag, startPoint x: 305, startPoint y: 98, endPoint x: 309, endPoint y: 113, distance: 15.3
click at [309, 113] on img at bounding box center [241, 101] width 335 height 259
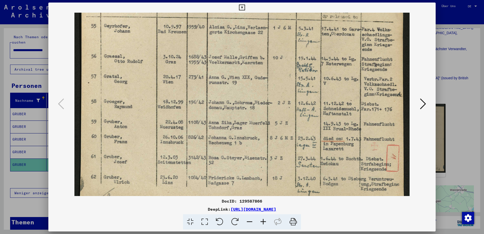
drag, startPoint x: 305, startPoint y: 112, endPoint x: 306, endPoint y: 94, distance: 18.5
click at [305, 84] on img at bounding box center [241, 78] width 335 height 259
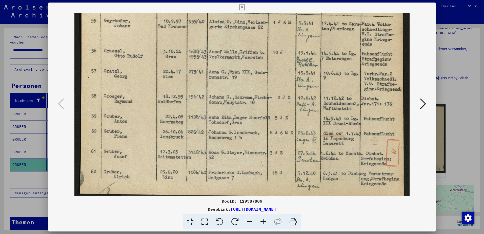
scroll to position [76, 0]
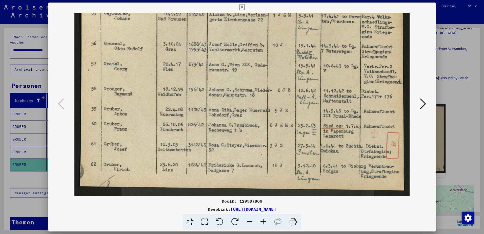
drag, startPoint x: 307, startPoint y: 96, endPoint x: 307, endPoint y: 87, distance: 8.1
click at [307, 87] on img at bounding box center [241, 66] width 335 height 259
click at [242, 8] on icon at bounding box center [242, 8] width 6 height 6
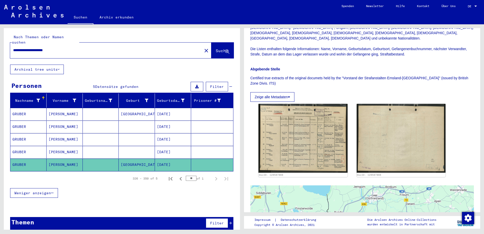
click at [142, 109] on mat-cell "[GEOGRAPHIC_DATA]" at bounding box center [137, 114] width 36 height 12
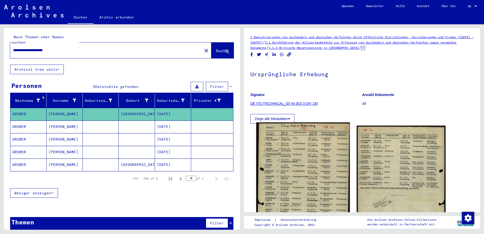
click at [316, 162] on img at bounding box center [302, 187] width 93 height 130
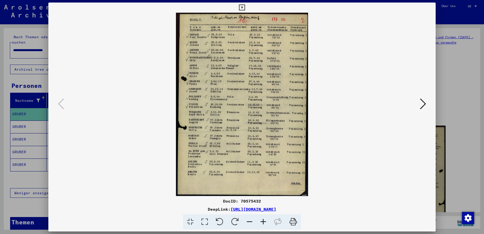
click at [262, 222] on icon at bounding box center [264, 221] width 14 height 15
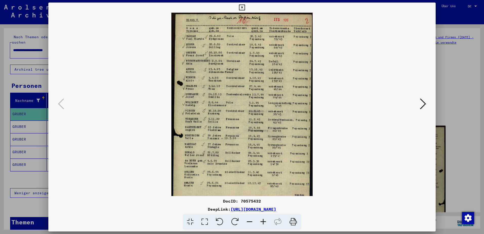
click at [262, 222] on icon at bounding box center [264, 221] width 14 height 15
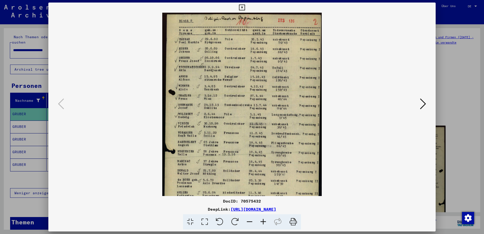
click at [262, 222] on icon at bounding box center [264, 221] width 14 height 15
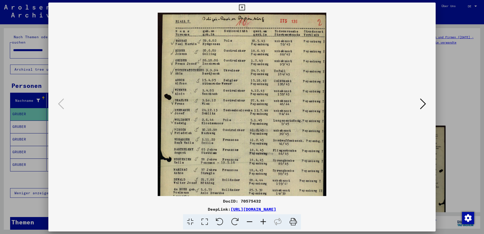
click at [262, 222] on icon at bounding box center [264, 221] width 14 height 15
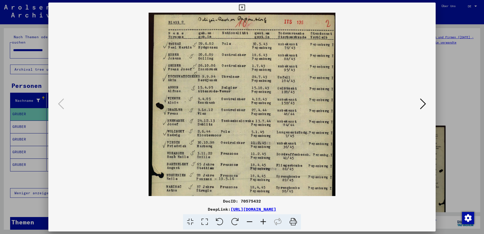
click at [262, 222] on icon at bounding box center [264, 221] width 14 height 15
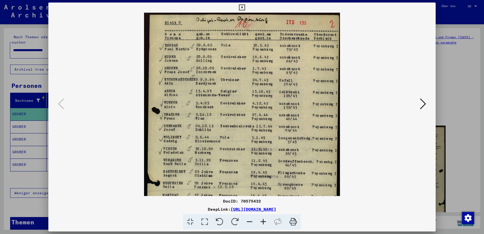
click at [262, 222] on icon at bounding box center [264, 221] width 14 height 15
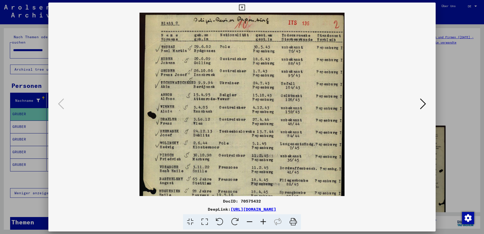
click at [262, 222] on icon at bounding box center [264, 221] width 14 height 15
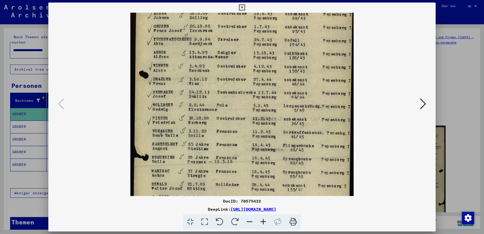
drag, startPoint x: 181, startPoint y: 137, endPoint x: 183, endPoint y: 94, distance: 43.1
click at [183, 85] on img at bounding box center [241, 118] width 223 height 310
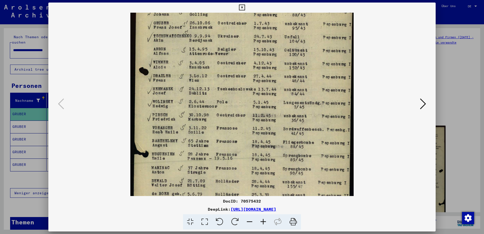
scroll to position [81, 0]
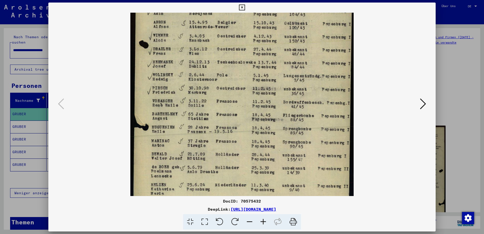
drag, startPoint x: 186, startPoint y: 117, endPoint x: 182, endPoint y: 118, distance: 5.0
click at [182, 104] on img at bounding box center [241, 88] width 223 height 310
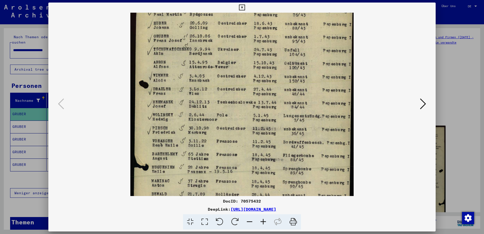
drag, startPoint x: 157, startPoint y: 81, endPoint x: 160, endPoint y: 119, distance: 37.8
click at [160, 119] on img at bounding box center [241, 128] width 223 height 310
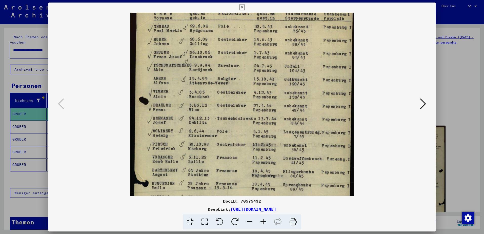
click at [153, 51] on img at bounding box center [241, 144] width 223 height 310
drag, startPoint x: 157, startPoint y: 49, endPoint x: 159, endPoint y: 55, distance: 6.3
click at [159, 55] on img at bounding box center [241, 144] width 223 height 310
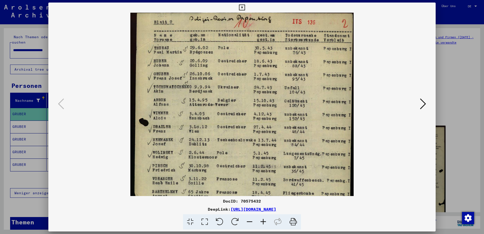
scroll to position [2, 0]
drag, startPoint x: 278, startPoint y: 74, endPoint x: 265, endPoint y: 79, distance: 14.6
click at [265, 79] on img at bounding box center [241, 166] width 223 height 310
click at [241, 7] on icon at bounding box center [242, 8] width 6 height 6
